Goal: Complete application form

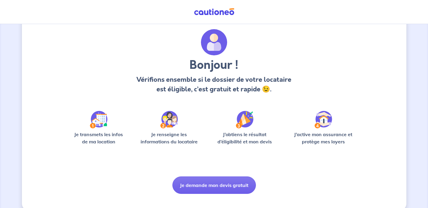
scroll to position [26, 0]
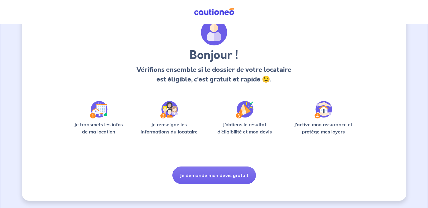
click at [241, 166] on div "Bonjour ! Vérifions ensemble si le dossier de votre locataire est éligible, c’e…" at bounding box center [214, 101] width 288 height 164
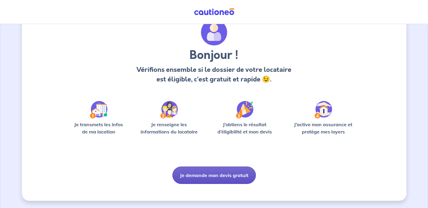
click at [237, 173] on button "Je demande mon devis gratuit" at bounding box center [213, 174] width 83 height 17
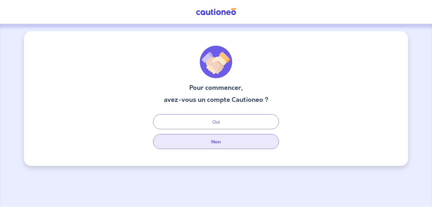
click at [228, 144] on button "Non" at bounding box center [216, 141] width 126 height 15
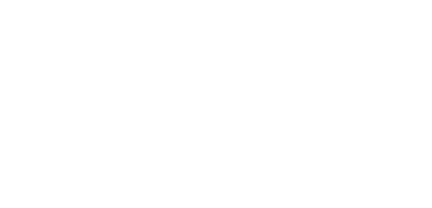
select select "FR"
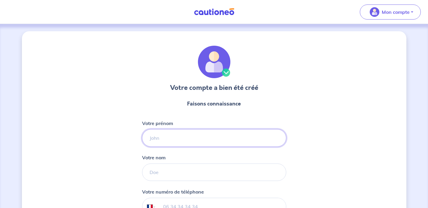
click at [192, 143] on input "Votre prénom" at bounding box center [214, 137] width 144 height 17
type input "[PERSON_NAME]"
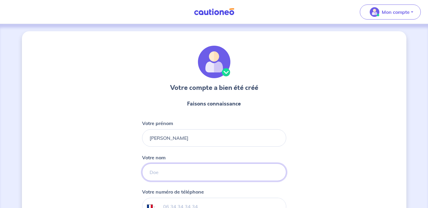
type input "Honore"
type input "06 32 32 97 31"
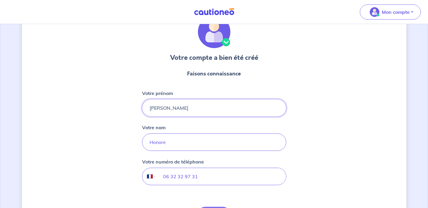
scroll to position [75, 0]
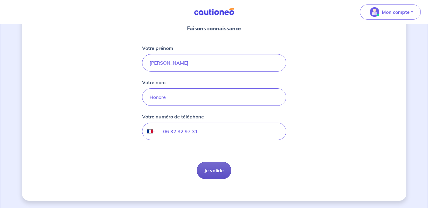
click at [215, 169] on button "Je valide" at bounding box center [214, 169] width 35 height 17
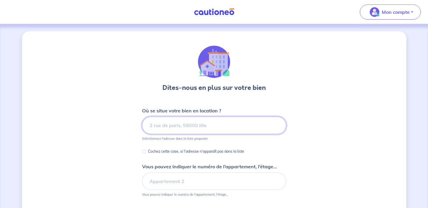
click at [231, 126] on input at bounding box center [214, 124] width 144 height 17
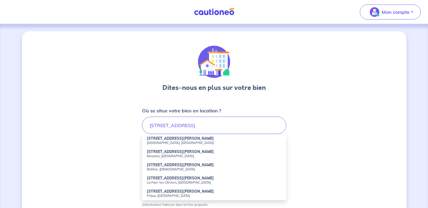
click at [188, 144] on small "[GEOGRAPHIC_DATA], [GEOGRAPHIC_DATA]" at bounding box center [214, 142] width 134 height 4
type input "248 Rue Eugène Varlin, Savigny-le-Temple, France"
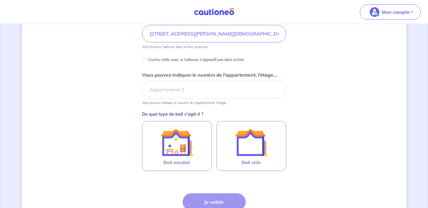
scroll to position [94, 0]
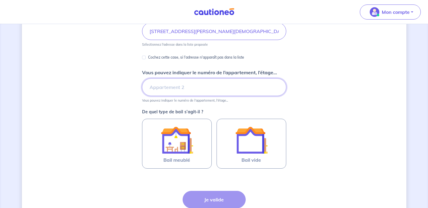
click at [271, 86] on input "Vous pouvez indiquer le numéro de l’appartement, l’étage..." at bounding box center [214, 86] width 144 height 17
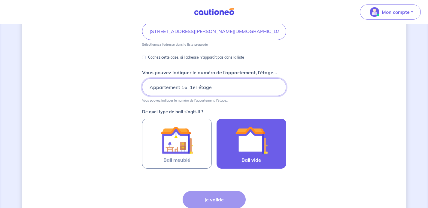
type input "Appartement 16, 1er étage"
click at [238, 139] on img at bounding box center [251, 140] width 32 height 32
click at [0, 0] on input "Bail vide" at bounding box center [0, 0] width 0 height 0
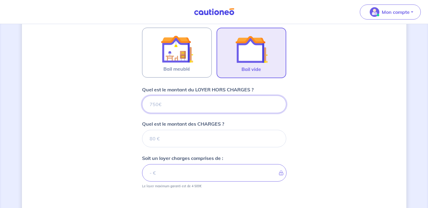
scroll to position [184, 0]
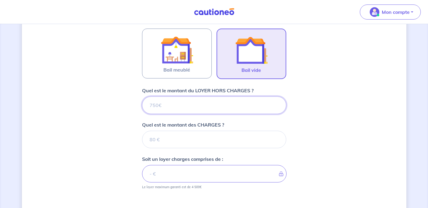
click at [250, 101] on input "Quel est le montant du LOYER HORS CHARGES ?" at bounding box center [214, 104] width 144 height 17
type input "72"
type input "721"
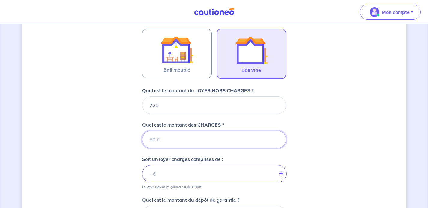
click at [228, 139] on input "Quel est le montant des CHARGES ?" at bounding box center [214, 139] width 144 height 17
type input "79"
type input "800"
type input "79"
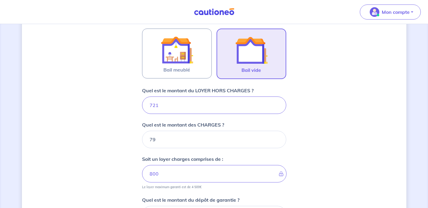
click at [321, 122] on div "Dites-nous en plus sur votre bien Où se situe votre bien en location ? 248 Rue …" at bounding box center [214, 79] width 384 height 465
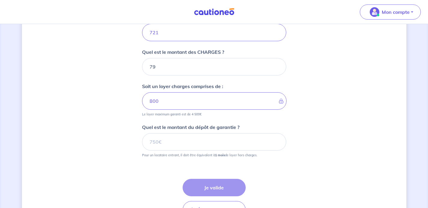
scroll to position [257, 0]
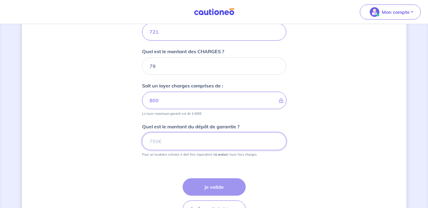
click at [268, 140] on input "Quel est le montant du dépôt de garantie ?" at bounding box center [214, 140] width 144 height 17
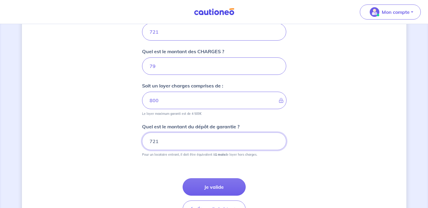
type input "721"
click at [338, 129] on div "Dites-nous en plus sur votre bien Où se situe votre bien en location ? 248 Rue …" at bounding box center [214, 6] width 384 height 465
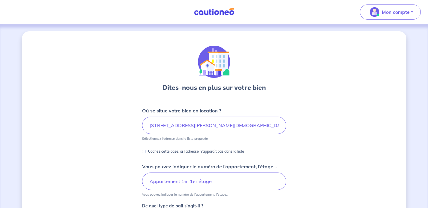
scroll to position [296, 0]
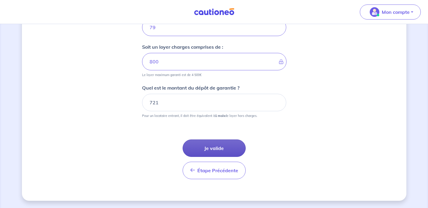
click at [211, 156] on button "Je valide" at bounding box center [213, 147] width 63 height 17
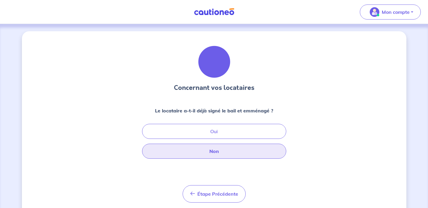
click at [211, 156] on button "Non" at bounding box center [214, 150] width 144 height 15
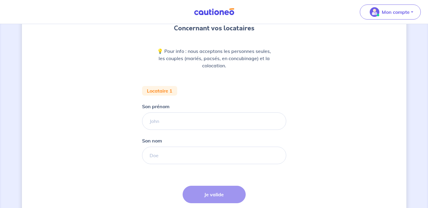
scroll to position [60, 0]
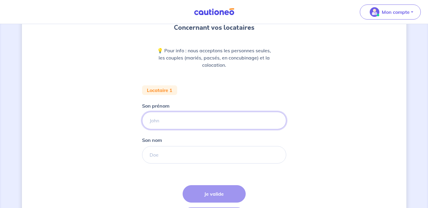
click at [251, 123] on input "Son prénom" at bounding box center [214, 120] width 144 height 17
type input "Mihail"
click at [215, 156] on input "Son nom" at bounding box center [214, 154] width 144 height 17
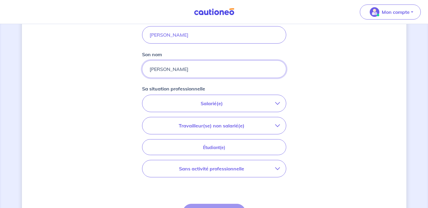
scroll to position [182, 0]
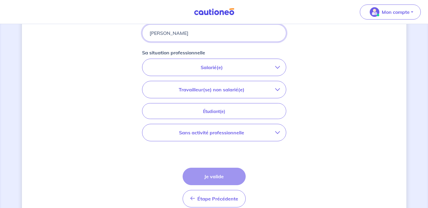
type input "Danilov"
click at [248, 62] on button "Salarié(e)" at bounding box center [213, 67] width 143 height 17
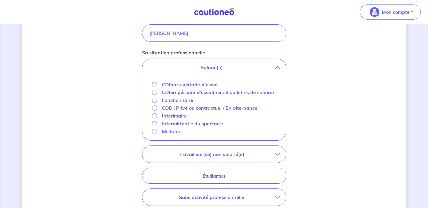
click at [190, 85] on strong "hors période d'essai" at bounding box center [193, 84] width 47 height 6
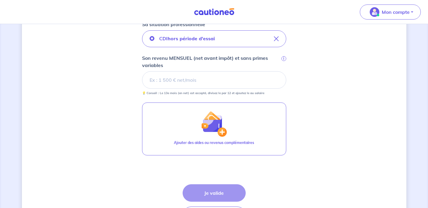
scroll to position [204, 0]
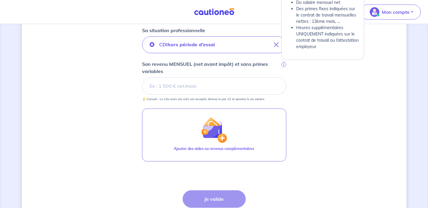
click at [285, 65] on span "i" at bounding box center [283, 64] width 5 height 5
click at [285, 77] on input "Son revenu MENSUEL (net avant impôt) et sans primes variables i" at bounding box center [214, 85] width 144 height 17
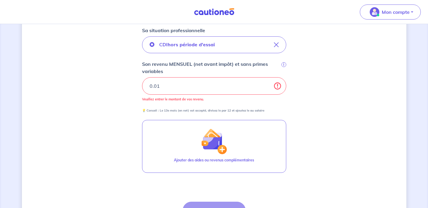
click at [425, 101] on div "Concernant vos locataires 💡 Pour info : nous acceptons les personnes seules, le…" at bounding box center [214, 44] width 428 height 449
drag, startPoint x: 427, startPoint y: 101, endPoint x: 427, endPoint y: 69, distance: 31.2
click at [427, 69] on div "Concernant vos locataires 💡 Pour info : nous acceptons les personnes seules, le…" at bounding box center [214, 44] width 428 height 449
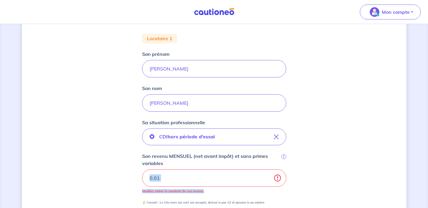
scroll to position [0, 0]
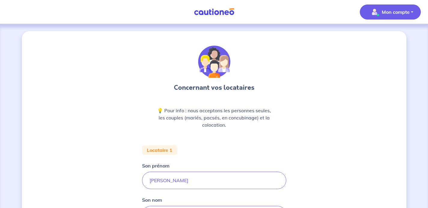
click at [398, 10] on p "Mon compte" at bounding box center [395, 11] width 28 height 7
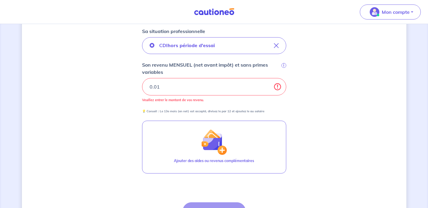
scroll to position [173, 0]
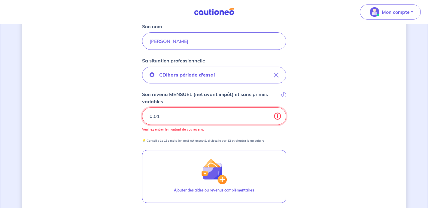
click at [248, 110] on input "0.01" at bounding box center [214, 115] width 144 height 17
drag, startPoint x: 241, startPoint y: 110, endPoint x: 173, endPoint y: 104, distance: 69.0
click at [173, 104] on div "Son revenu MENSUEL (net avant impôt) et sans primes variables i 0.01 Veuillez e…" at bounding box center [214, 117] width 144 height 52
click at [160, 115] on input "0.01" at bounding box center [214, 115] width 144 height 17
type input "0"
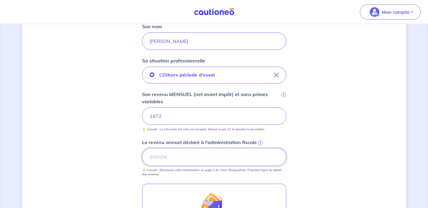
click at [221, 151] on input "Le revenu annuel déclaré à l'administration fiscale i" at bounding box center [214, 156] width 144 height 17
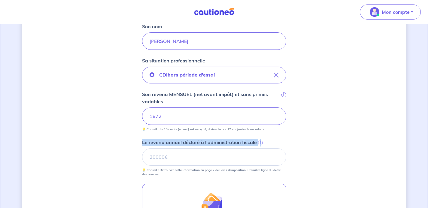
drag, startPoint x: 427, startPoint y: 132, endPoint x: 427, endPoint y: 160, distance: 27.9
click at [427, 160] on div "Concernant vos locataires 💡 Pour info : nous acceptons les personnes seules, le…" at bounding box center [214, 92] width 428 height 483
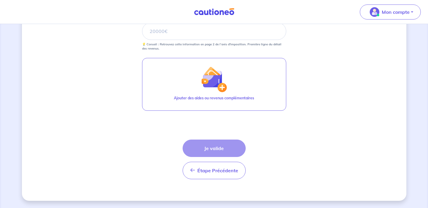
scroll to position [0, 0]
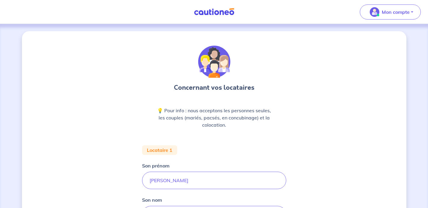
click at [200, 12] on img at bounding box center [213, 12] width 45 height 8
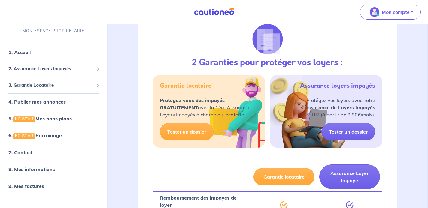
scroll to position [82, 0]
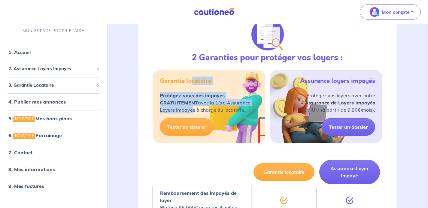
drag, startPoint x: 191, startPoint y: 79, endPoint x: 191, endPoint y: 113, distance: 34.2
click at [191, 113] on div "Garantie locataire Protégez-vous des impayés GRATUITEMENT avec la 1ère Assuranc…" at bounding box center [208, 106] width 112 height 73
click at [262, 96] on div "Garantie locataire Protégez-vous des impayés GRATUITEMENT avec la 1ère Assuranc…" at bounding box center [208, 106] width 112 height 73
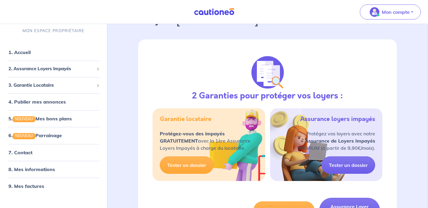
scroll to position [0, 0]
